Goal: Obtain resource: Obtain resource

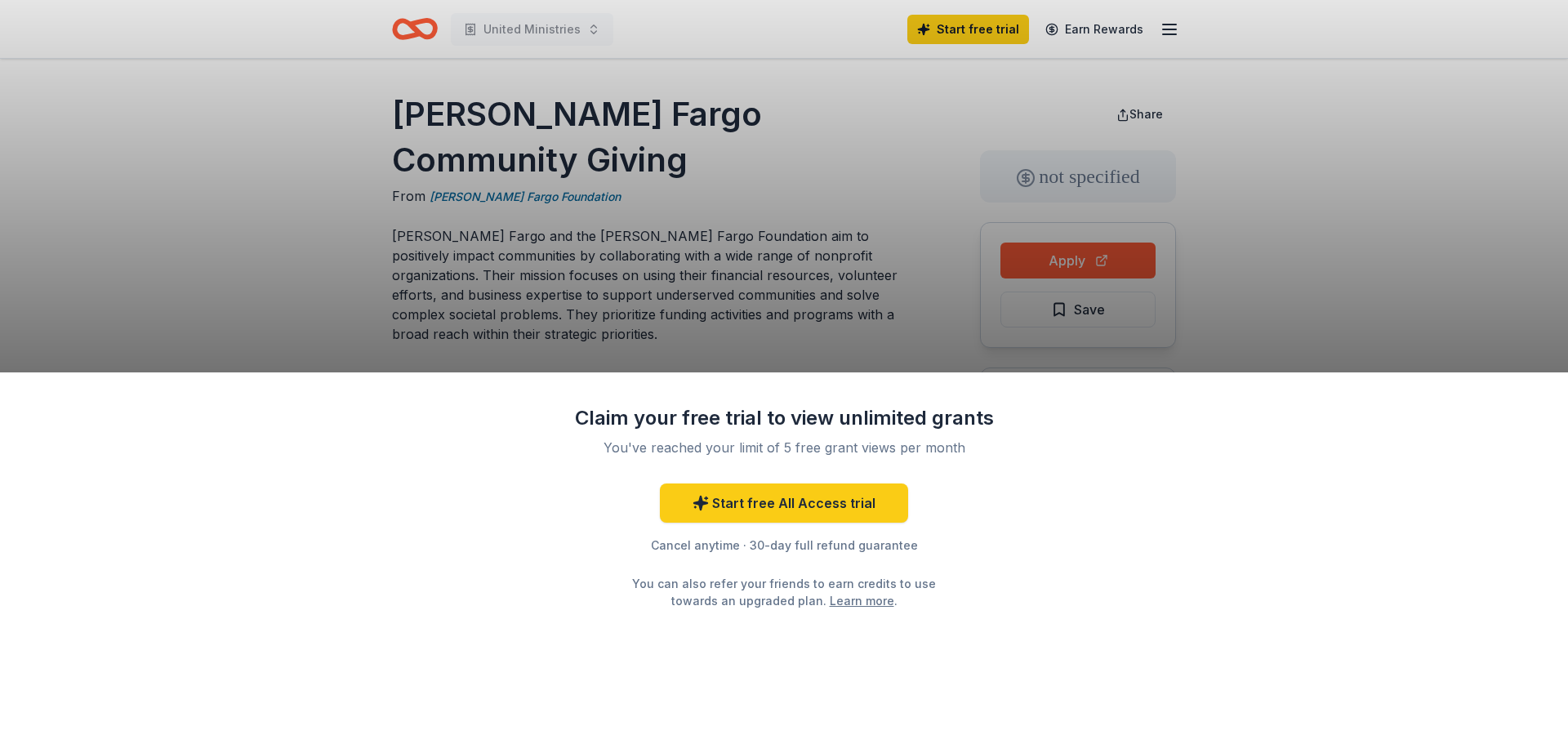
click at [269, 265] on div "Claim your free trial to view unlimited grants You've reached your limit of 5 f…" at bounding box center [784, 372] width 1568 height 744
click at [400, 115] on div "Claim your free trial to view unlimited grants You've reached your limit of 5 f…" at bounding box center [784, 372] width 1568 height 744
drag, startPoint x: 399, startPoint y: 113, endPoint x: 647, endPoint y: 116, distance: 248.0
click at [647, 116] on div "Claim your free trial to view unlimited grants You've reached your limit of 5 f…" at bounding box center [784, 372] width 1568 height 744
click at [1441, 215] on div "Claim your free trial to view unlimited grants You've reached your limit of 5 f…" at bounding box center [784, 372] width 1568 height 744
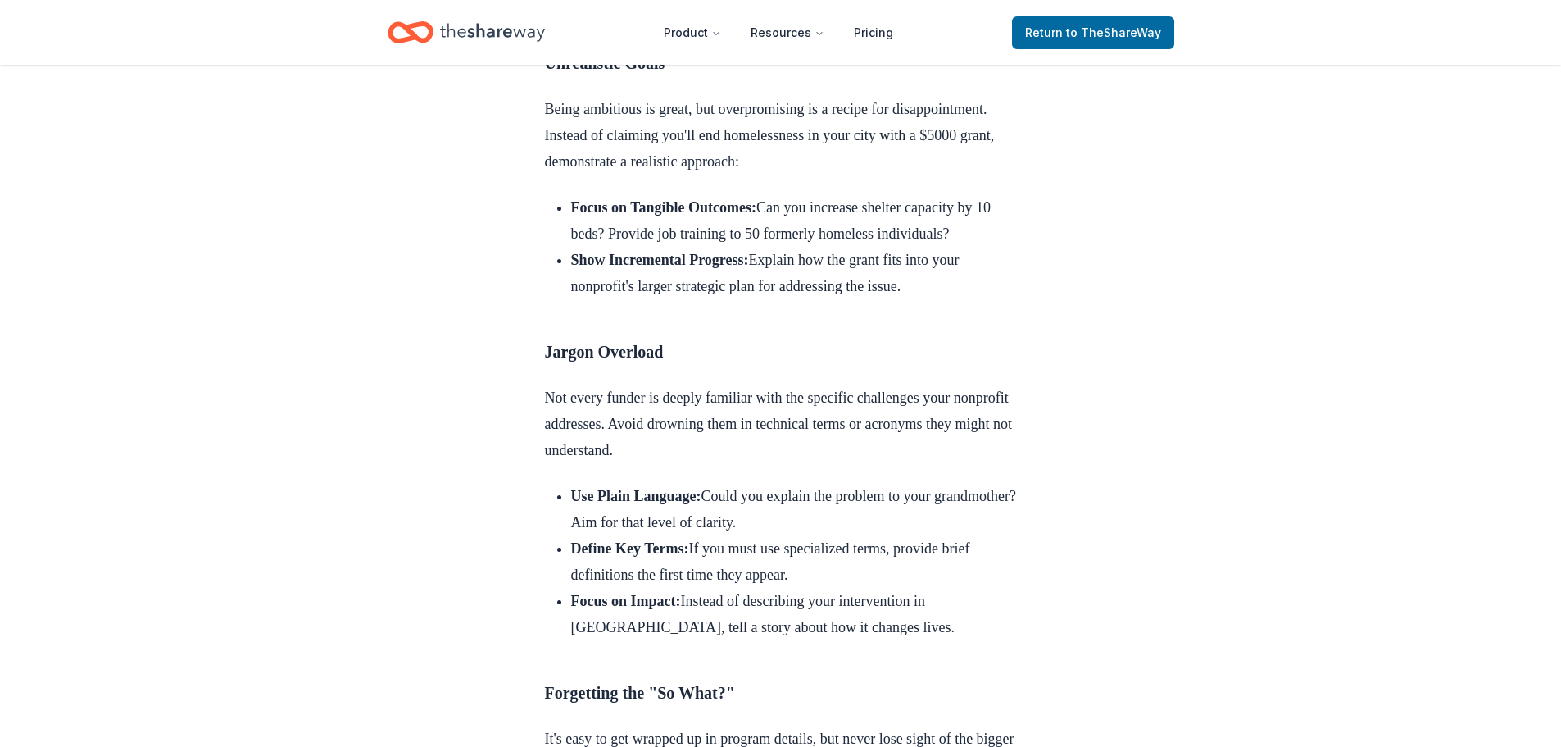
scroll to position [5492, 0]
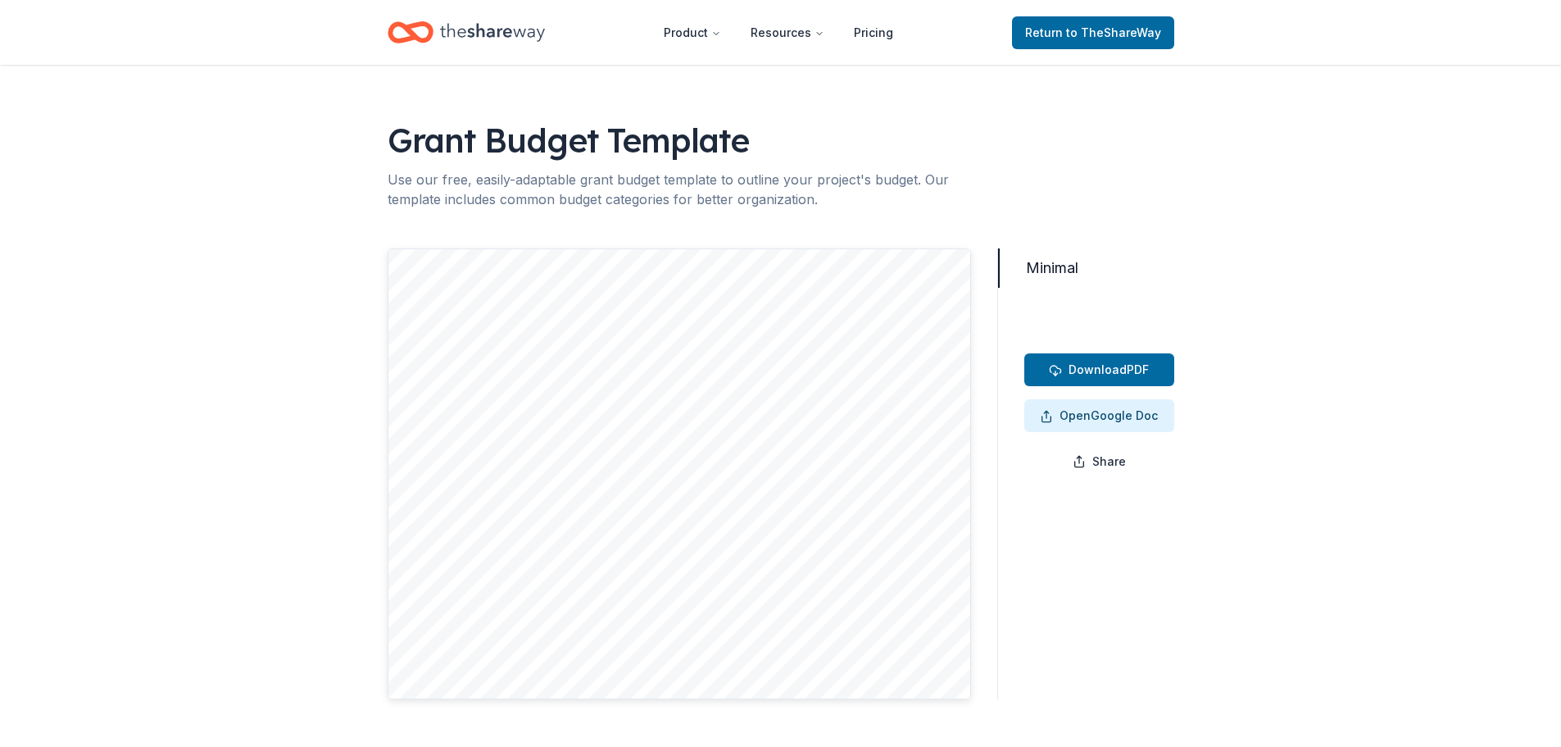
click at [570, 360] on div at bounding box center [680, 473] width 584 height 451
click at [1140, 419] on span "Open Google Doc" at bounding box center [1099, 416] width 118 height 20
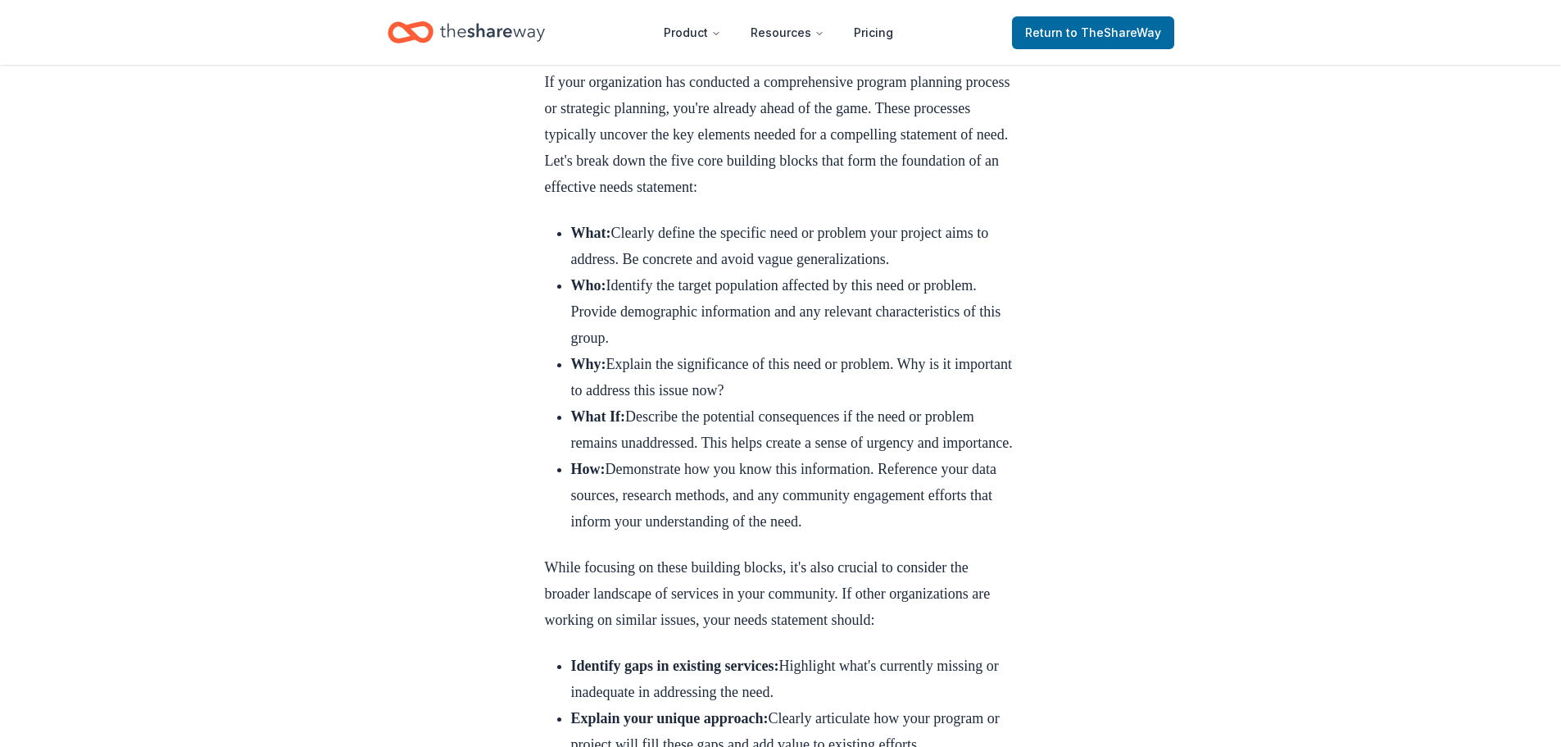
scroll to position [1393, 0]
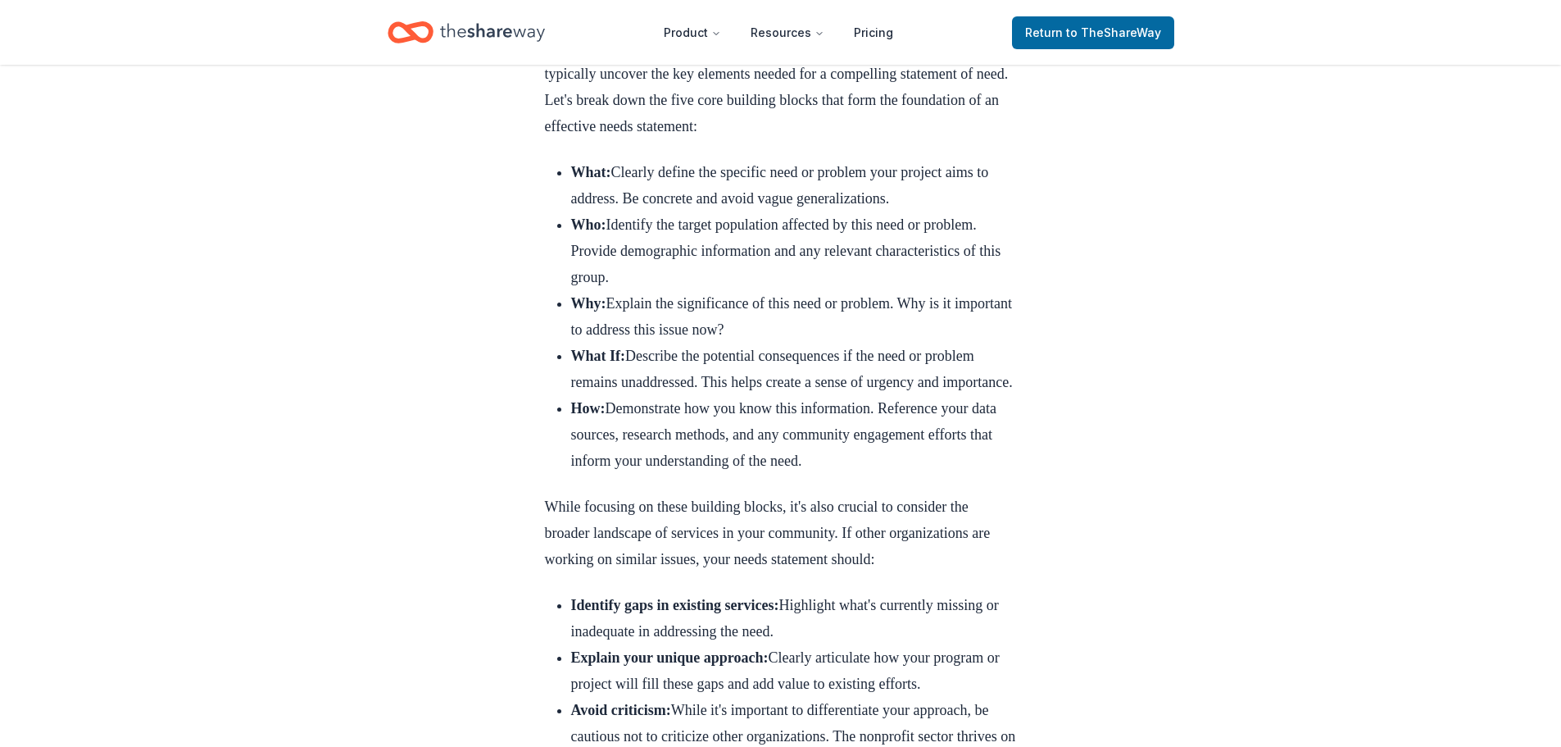
click at [579, 364] on strong "What If:" at bounding box center [598, 356] width 55 height 16
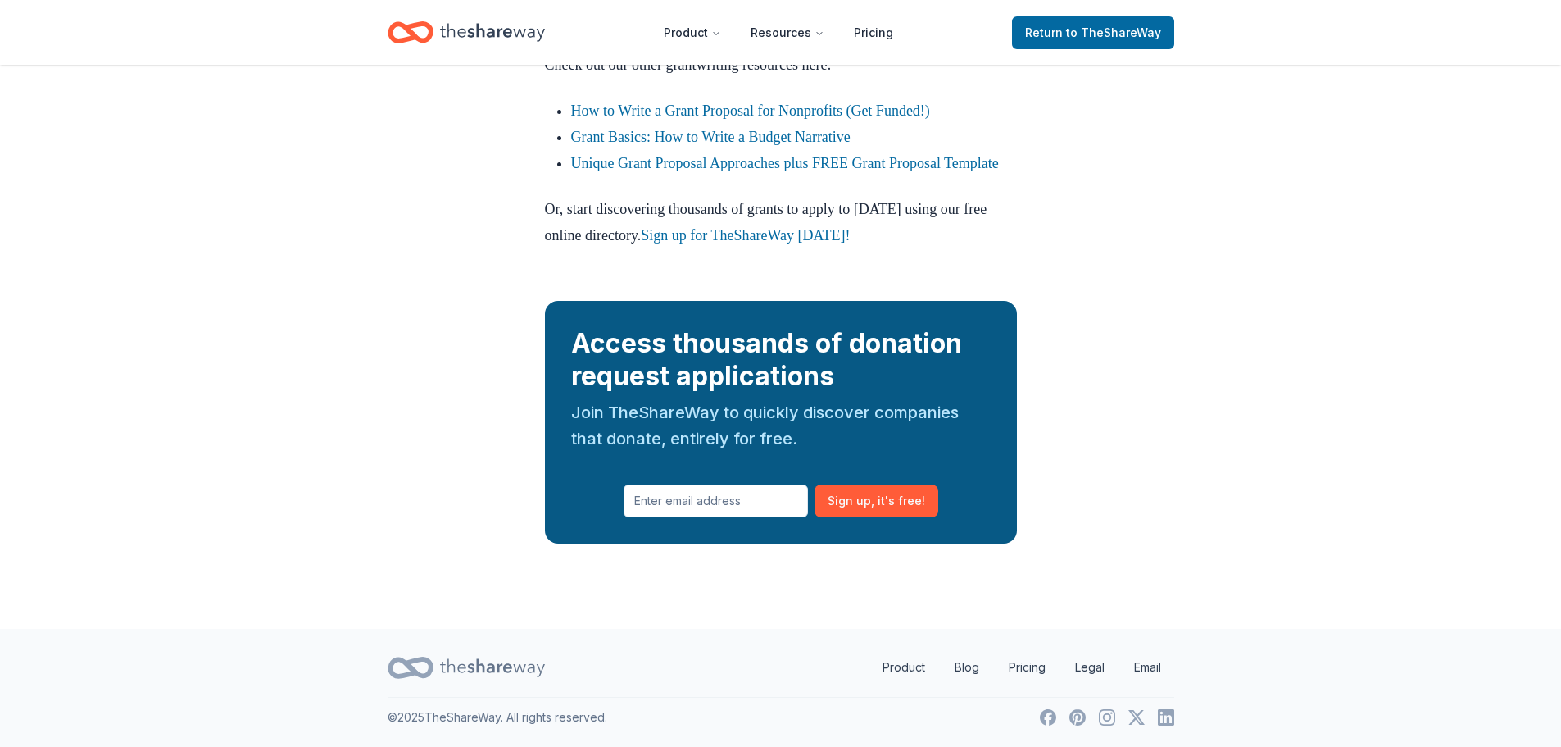
scroll to position [8442, 0]
click at [652, 145] on link "Grant Basics: How to Write a Budget Narrative" at bounding box center [710, 137] width 279 height 16
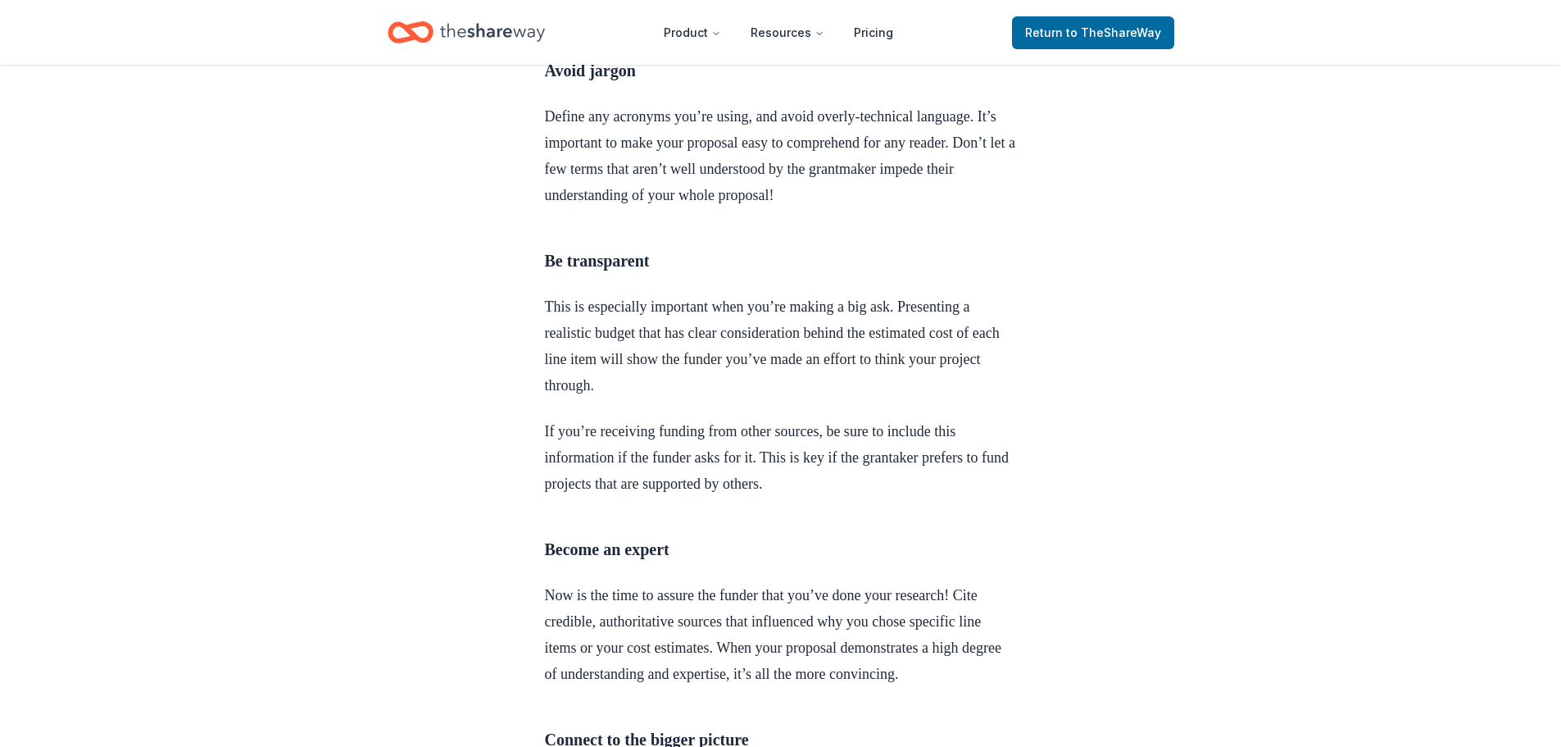
scroll to position [2787, 0]
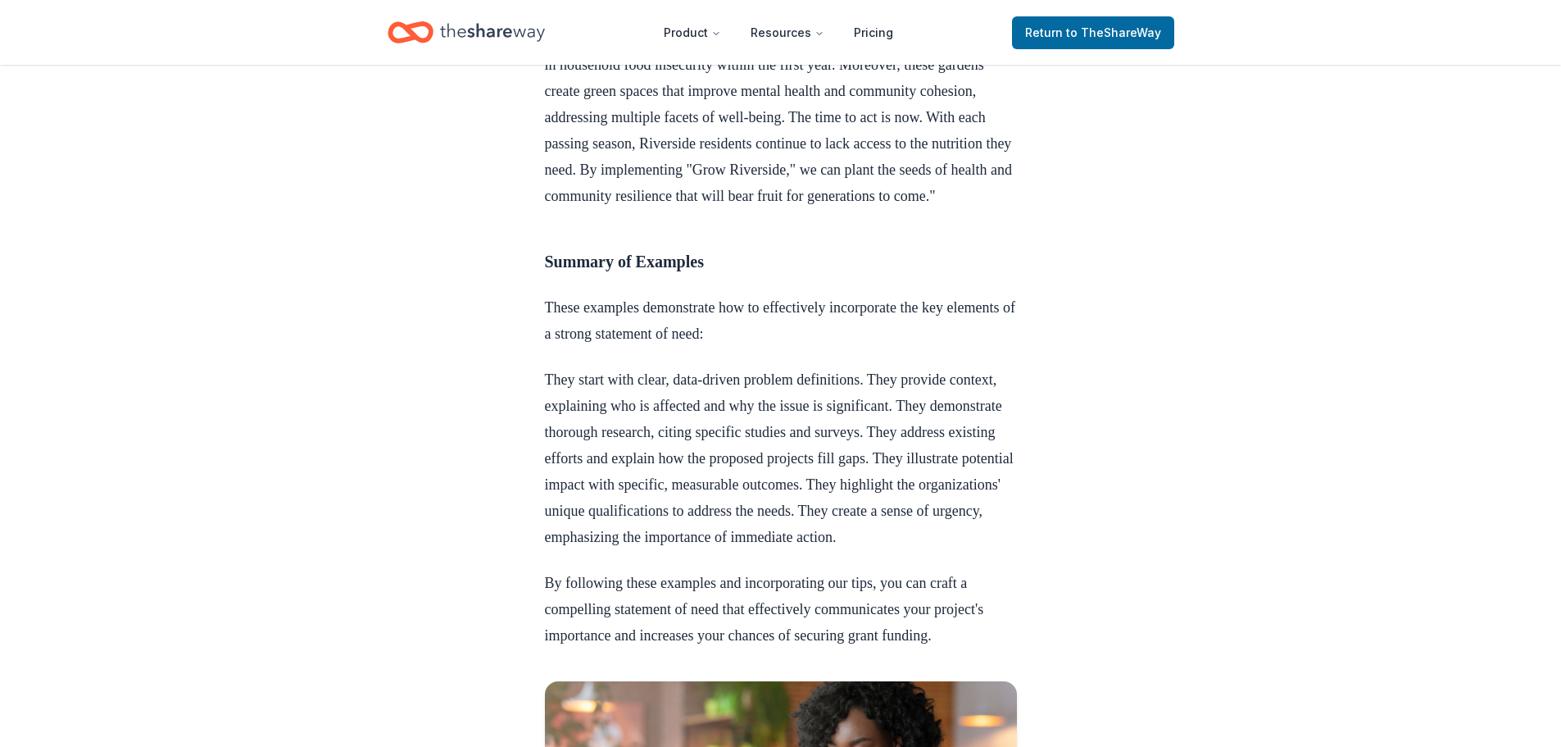
scroll to position [6639, 0]
